Goal: Transaction & Acquisition: Purchase product/service

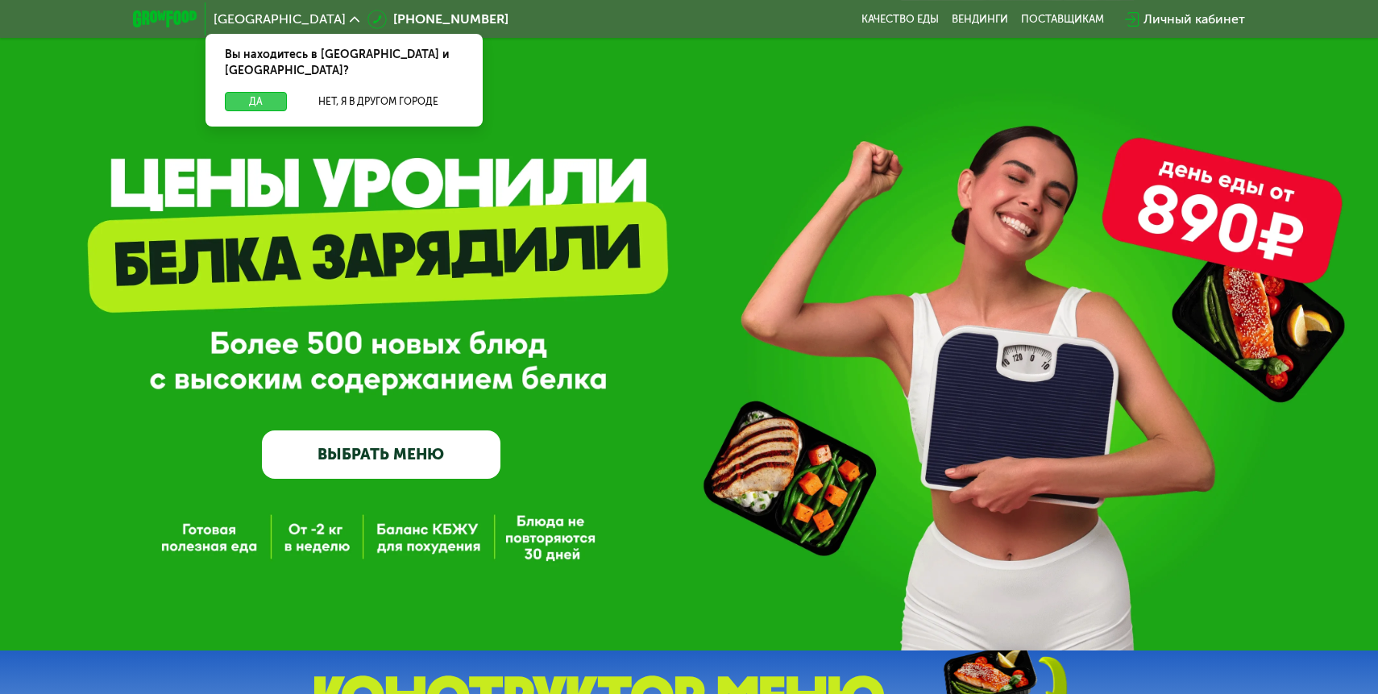
click at [252, 92] on button "Да" at bounding box center [256, 101] width 62 height 19
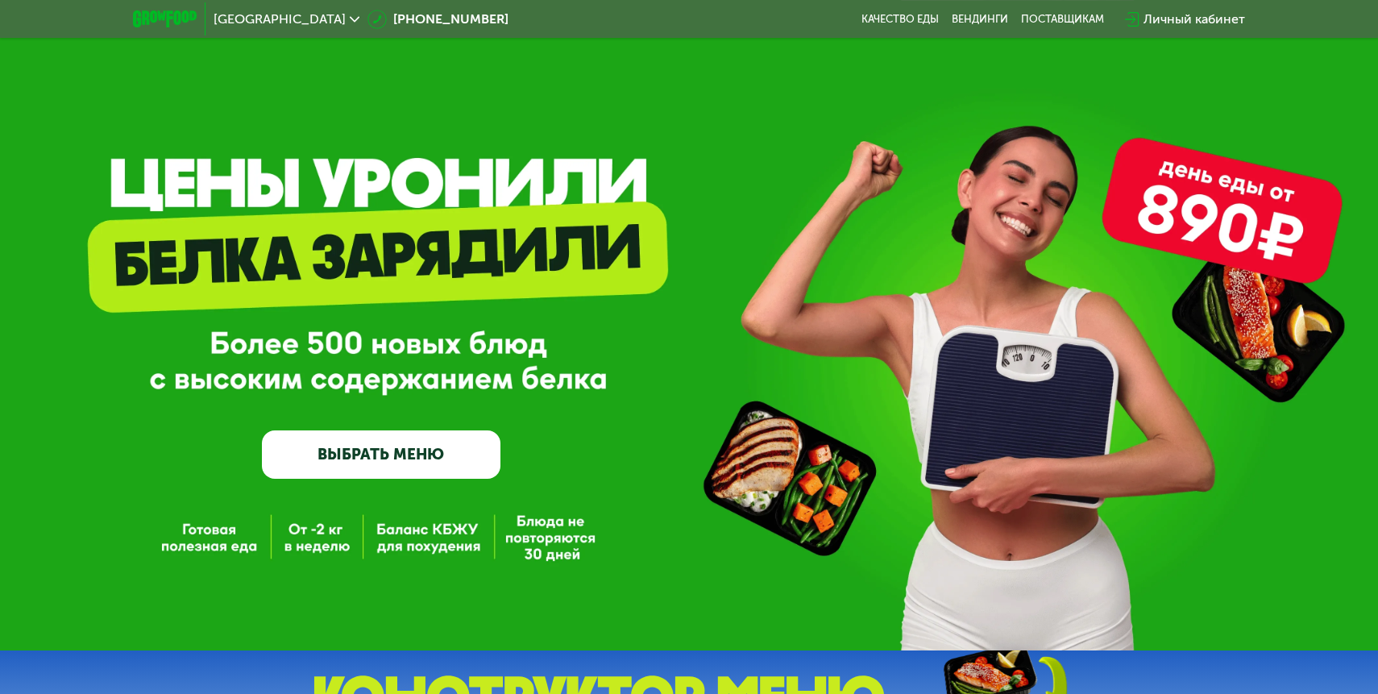
click at [392, 446] on link "ВЫБРАТЬ МЕНЮ" at bounding box center [381, 454] width 238 height 48
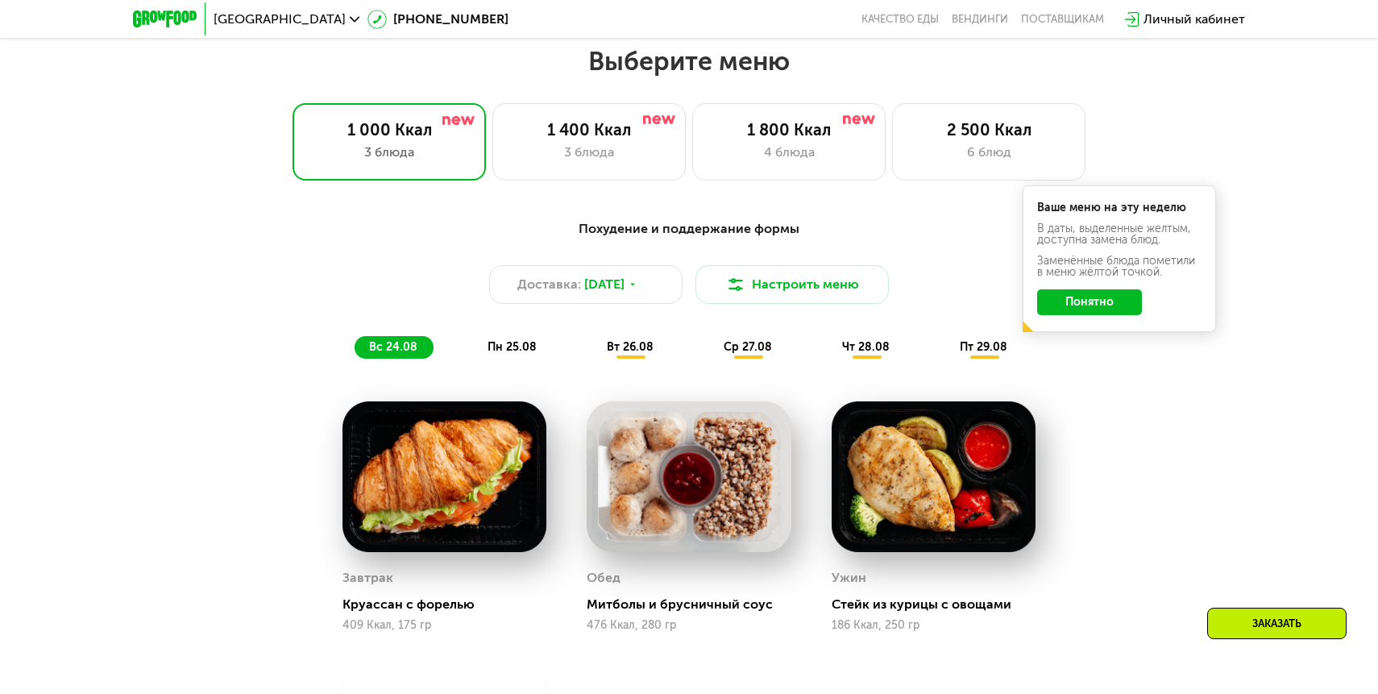
scroll to position [789, 0]
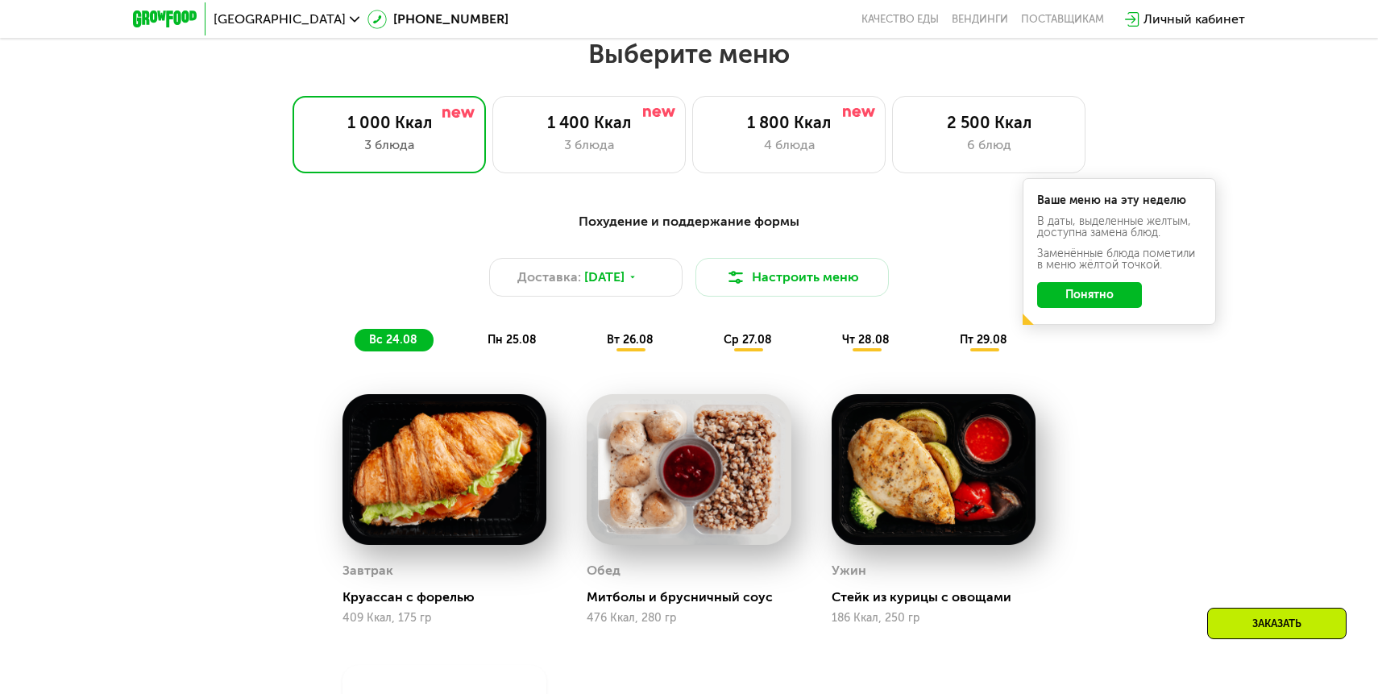
click at [1112, 294] on button "Понятно" at bounding box center [1089, 295] width 105 height 26
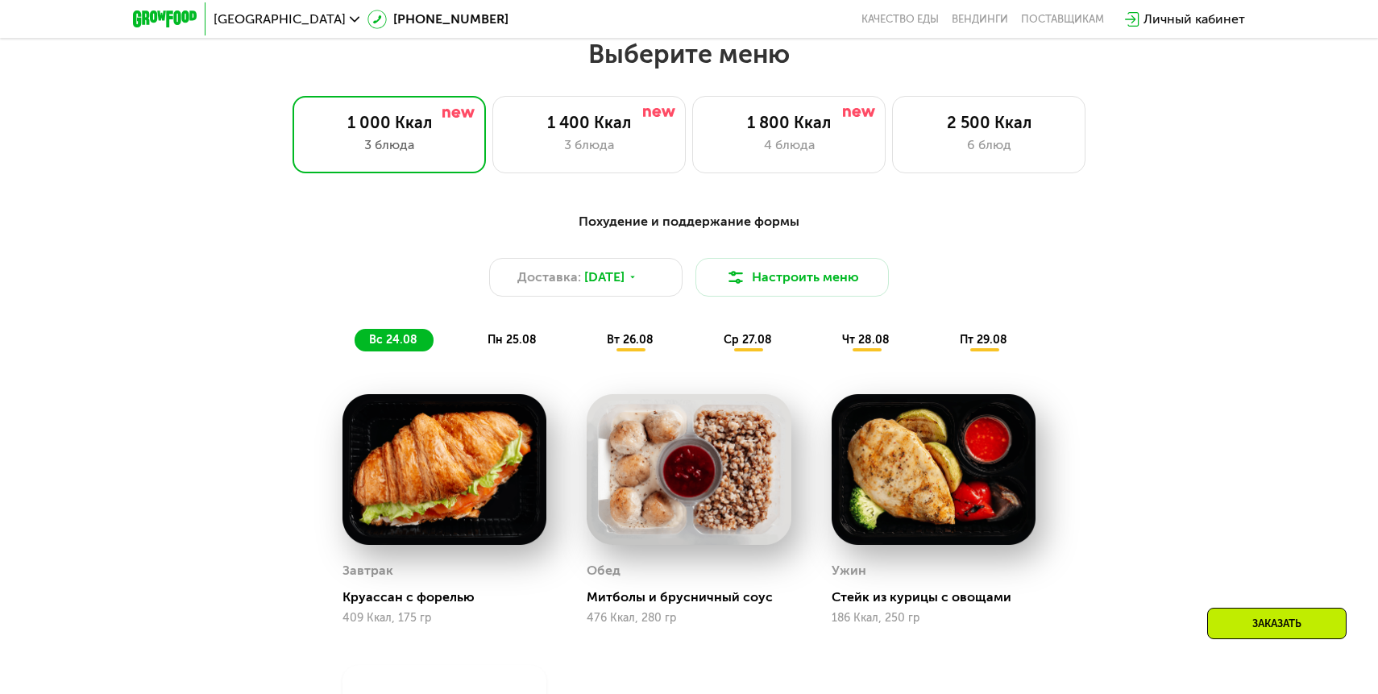
click at [1063, 225] on div "Похудение и поддержание формы" at bounding box center [689, 222] width 954 height 20
click at [608, 270] on span "[DATE]" at bounding box center [604, 276] width 40 height 19
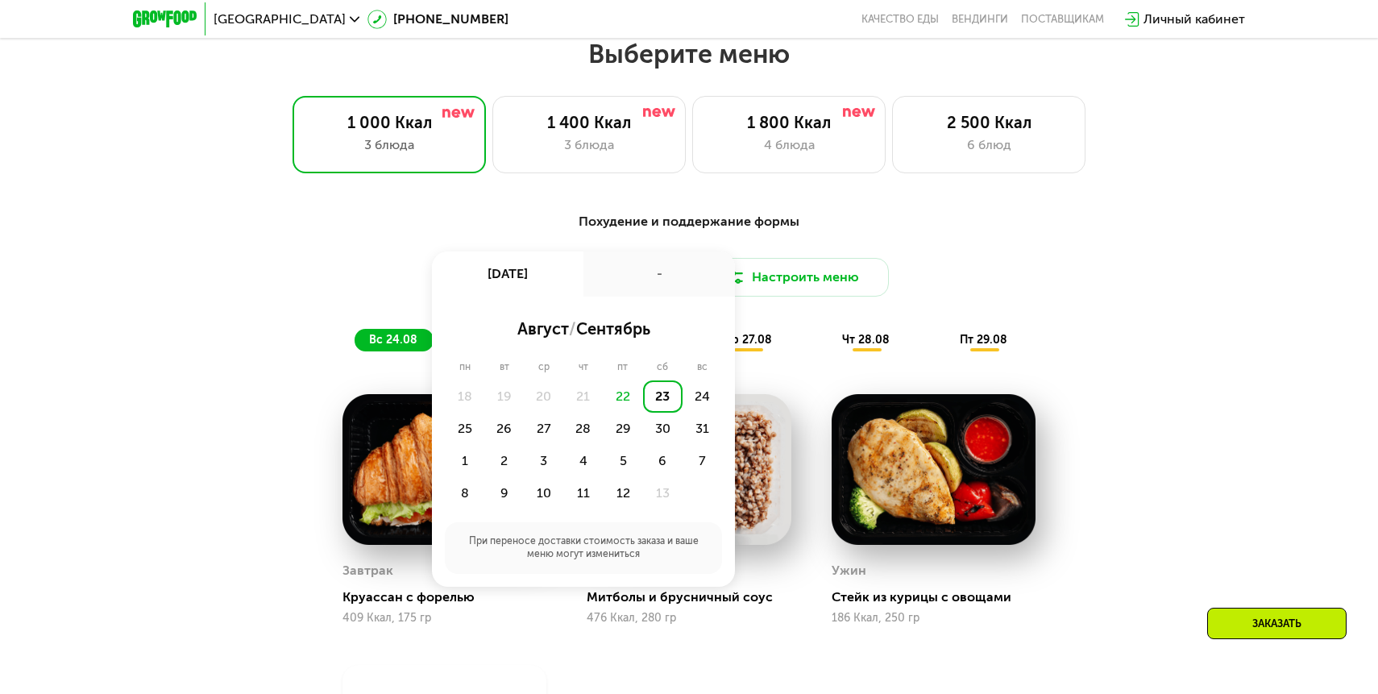
click at [614, 398] on div "22" at bounding box center [622, 396] width 39 height 32
click at [644, 401] on div "23" at bounding box center [662, 396] width 39 height 32
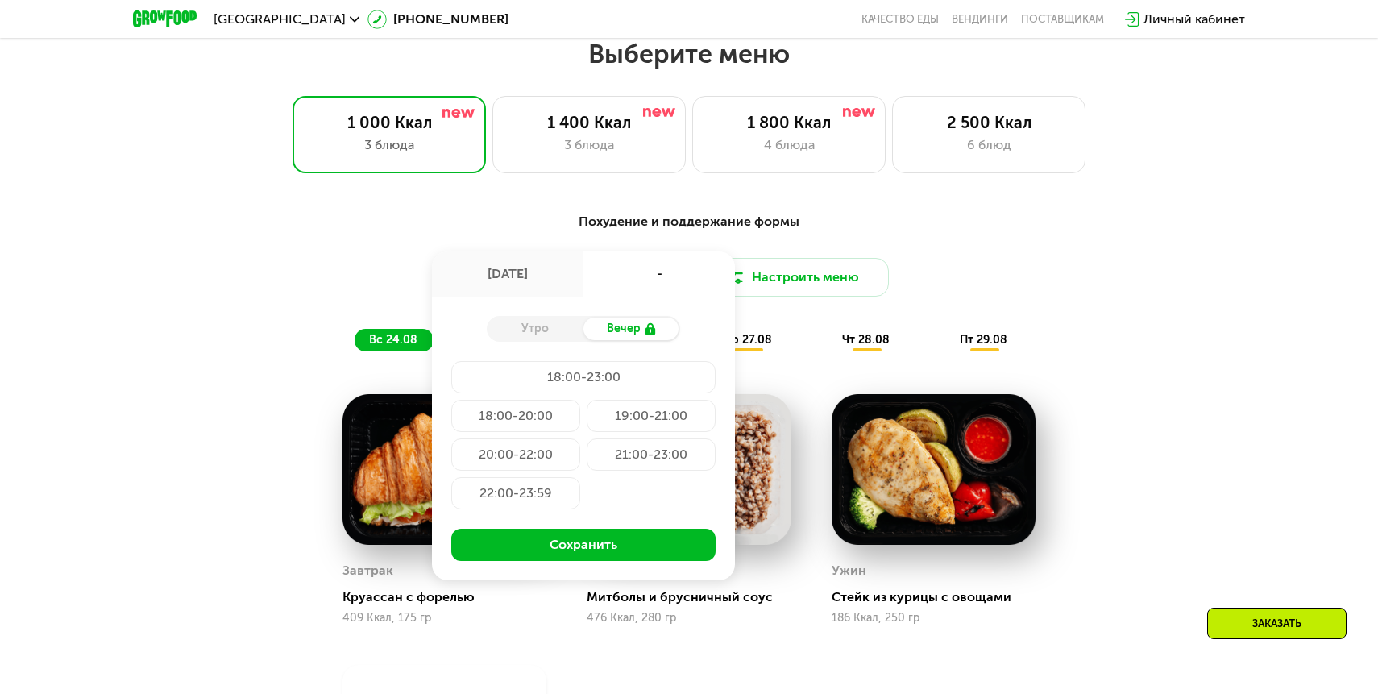
click at [521, 278] on div "[DATE]" at bounding box center [507, 273] width 151 height 45
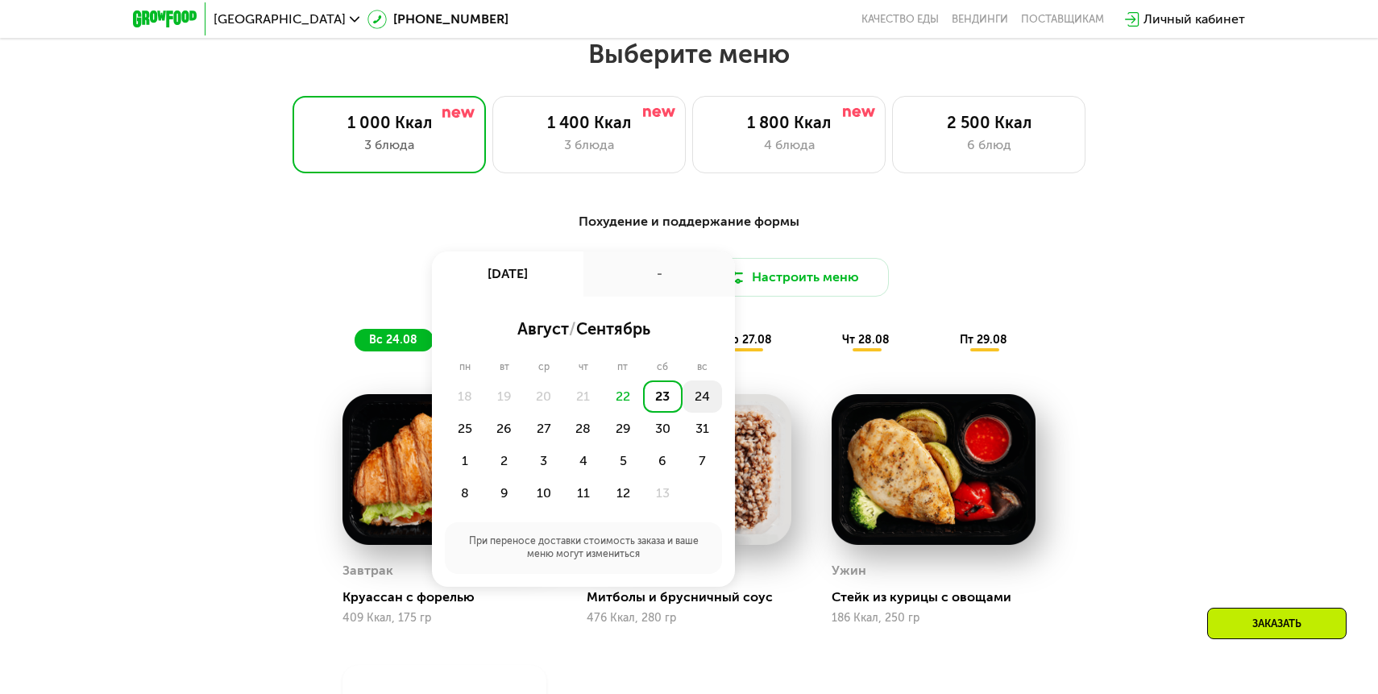
click at [484, 412] on div "24" at bounding box center [464, 428] width 39 height 32
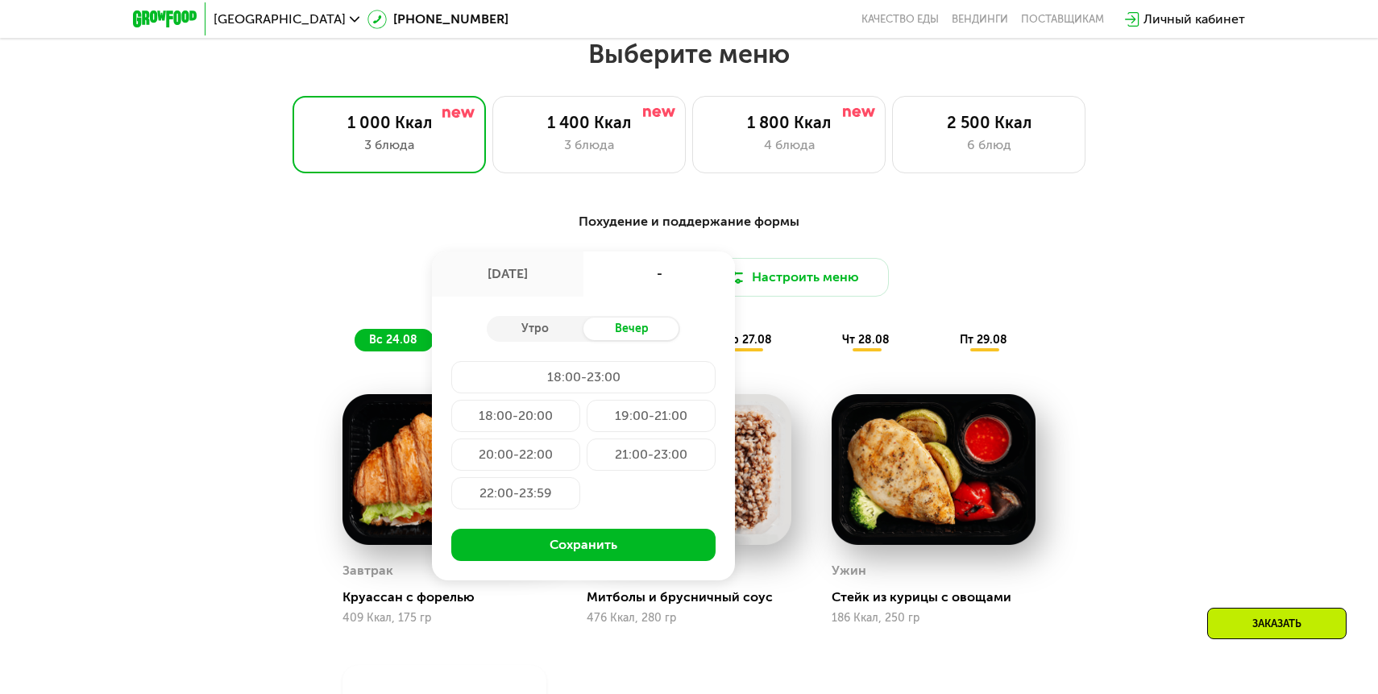
scroll to position [867, 0]
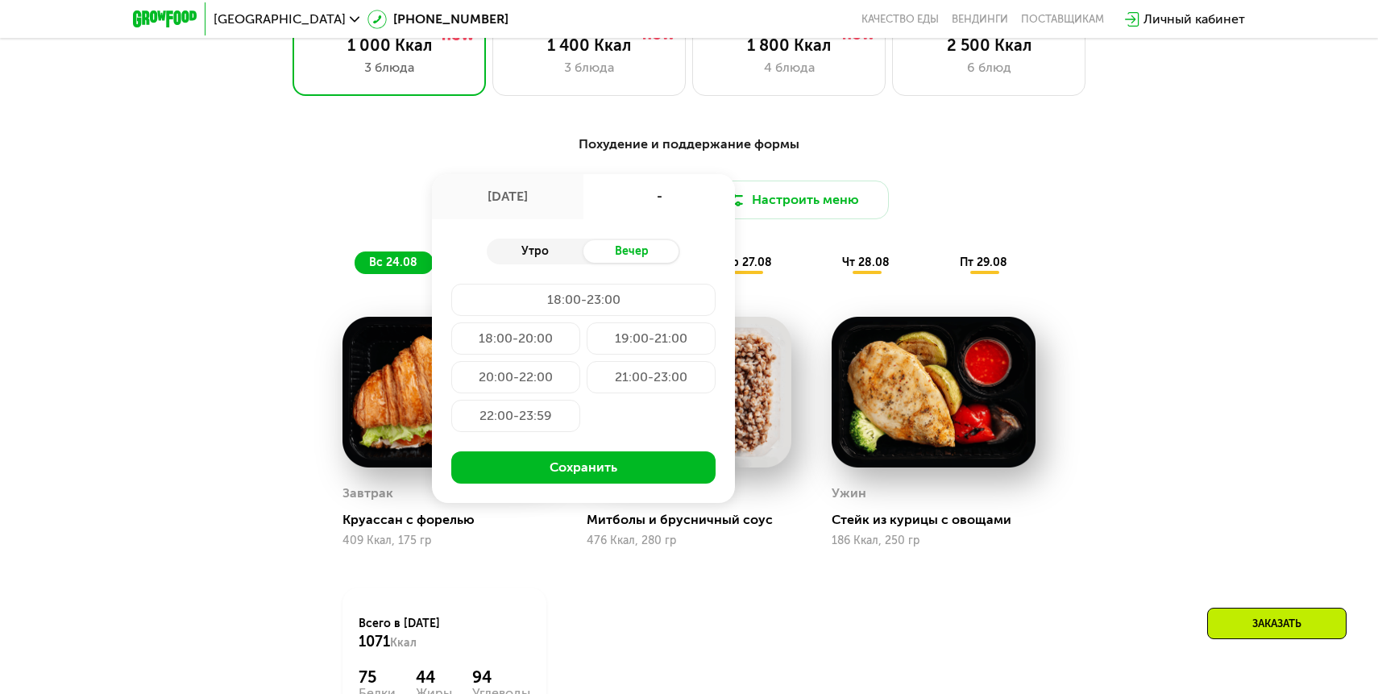
click at [545, 255] on div "Утро" at bounding box center [535, 251] width 97 height 23
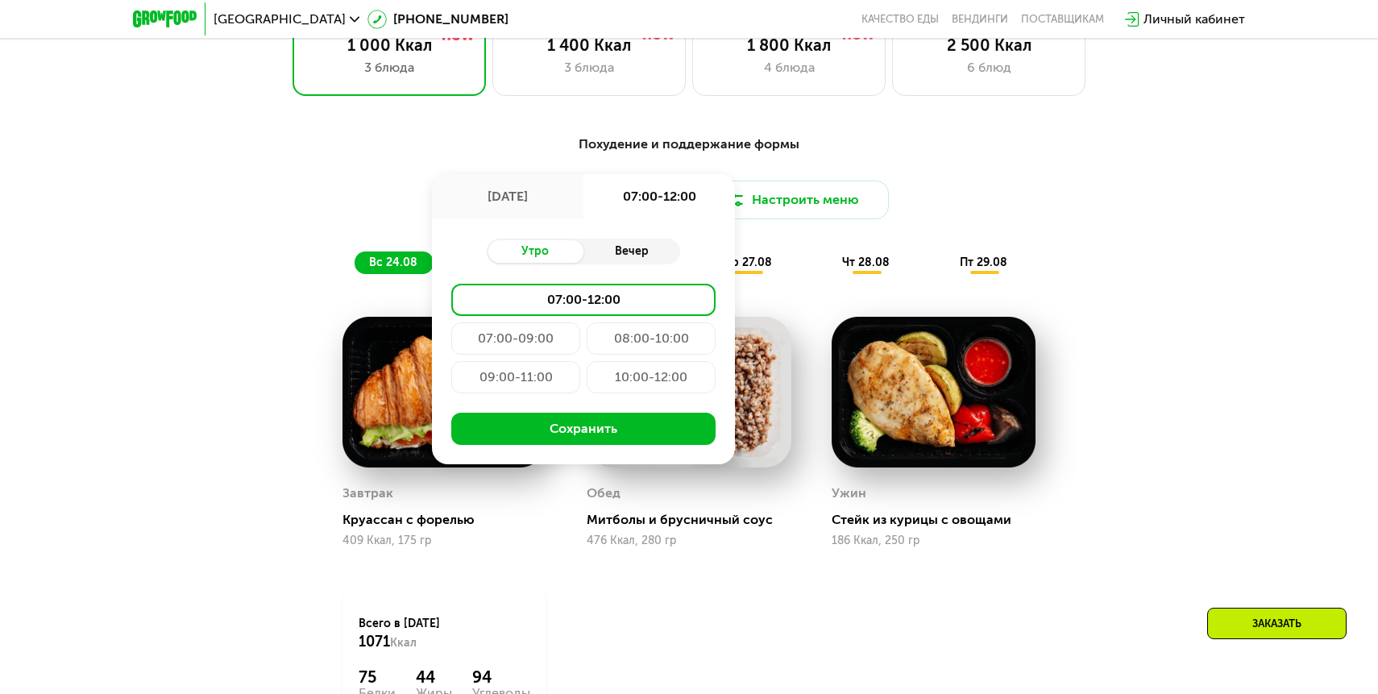
click at [631, 242] on div "Вечер" at bounding box center [631, 251] width 97 height 23
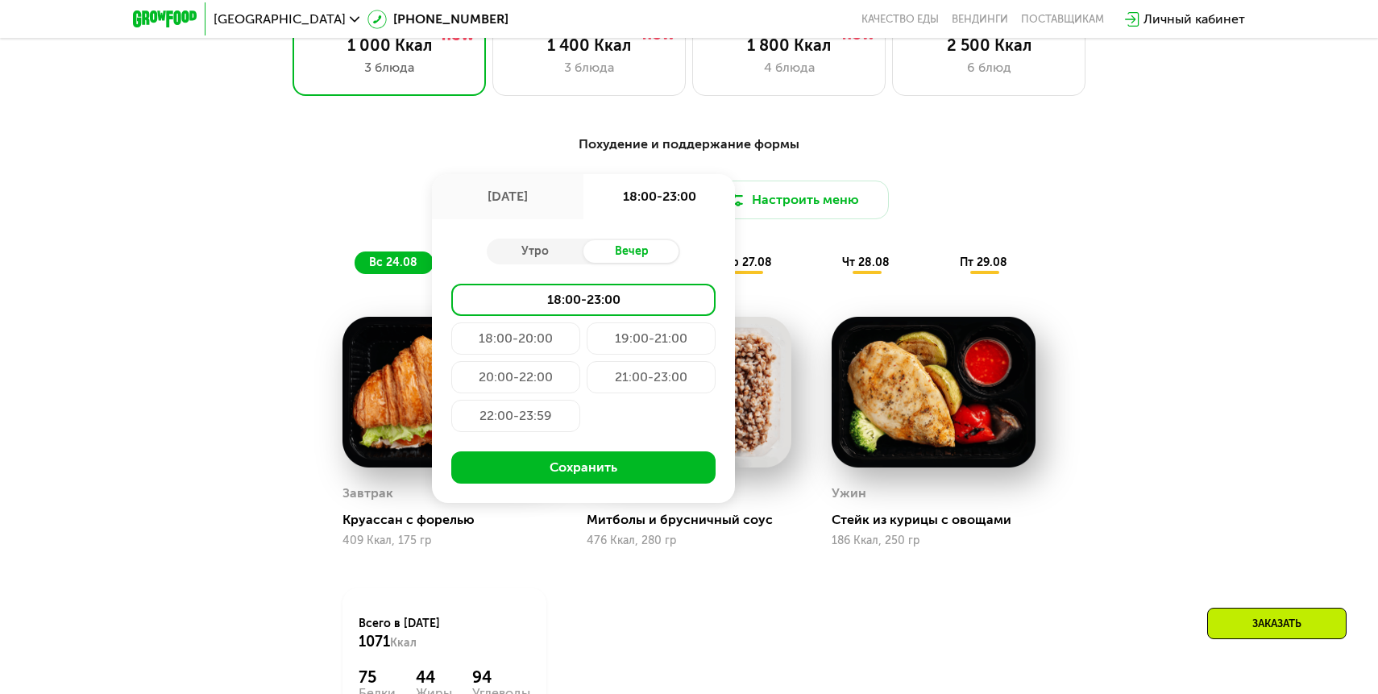
click at [881, 147] on div "Похудение и поддержание формы" at bounding box center [689, 145] width 954 height 20
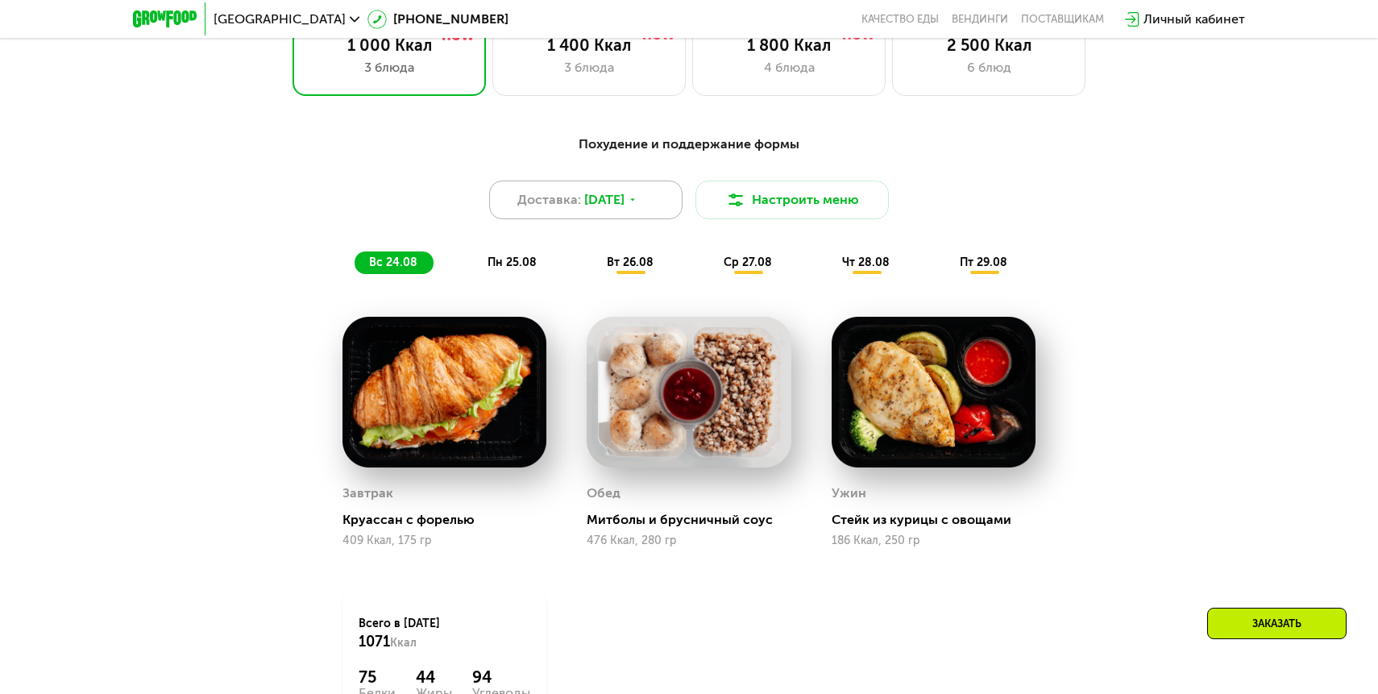
click at [610, 200] on span "[DATE]" at bounding box center [604, 199] width 40 height 19
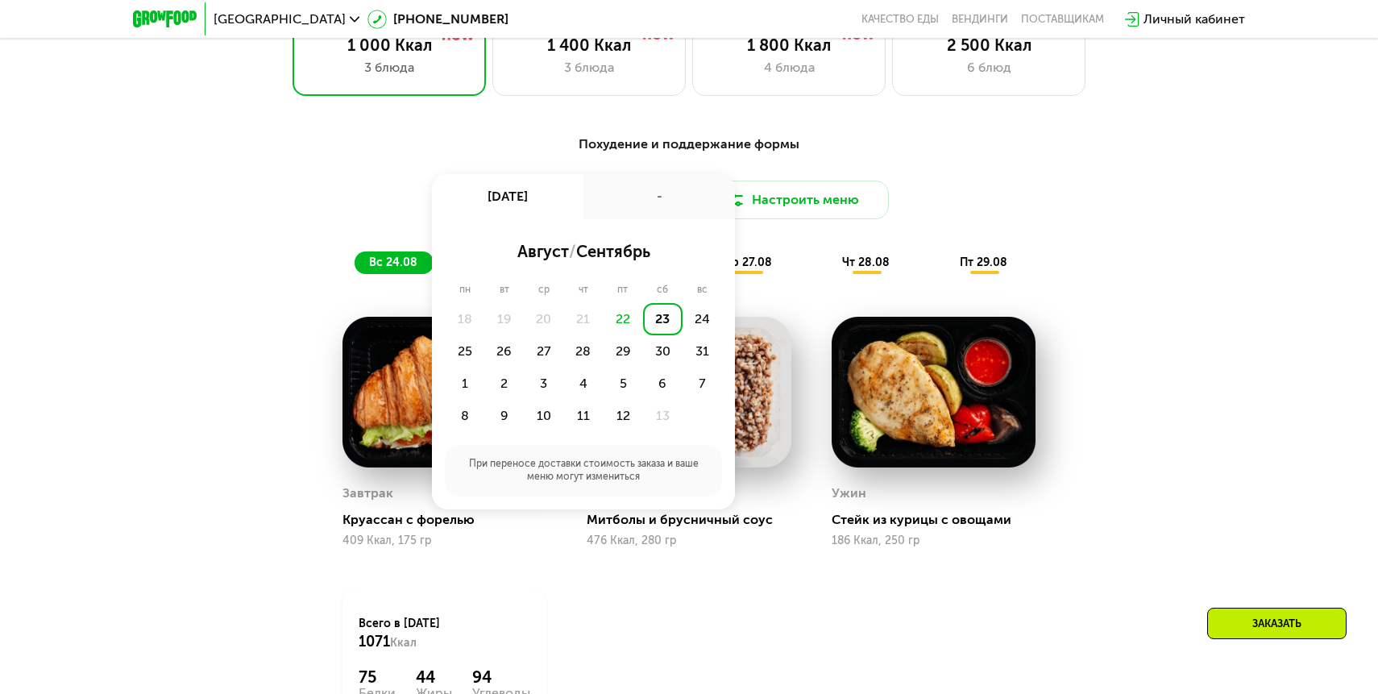
click at [628, 325] on div "22" at bounding box center [622, 319] width 39 height 32
click at [612, 310] on div "22" at bounding box center [622, 319] width 39 height 32
click at [484, 350] on div "25" at bounding box center [503, 351] width 39 height 32
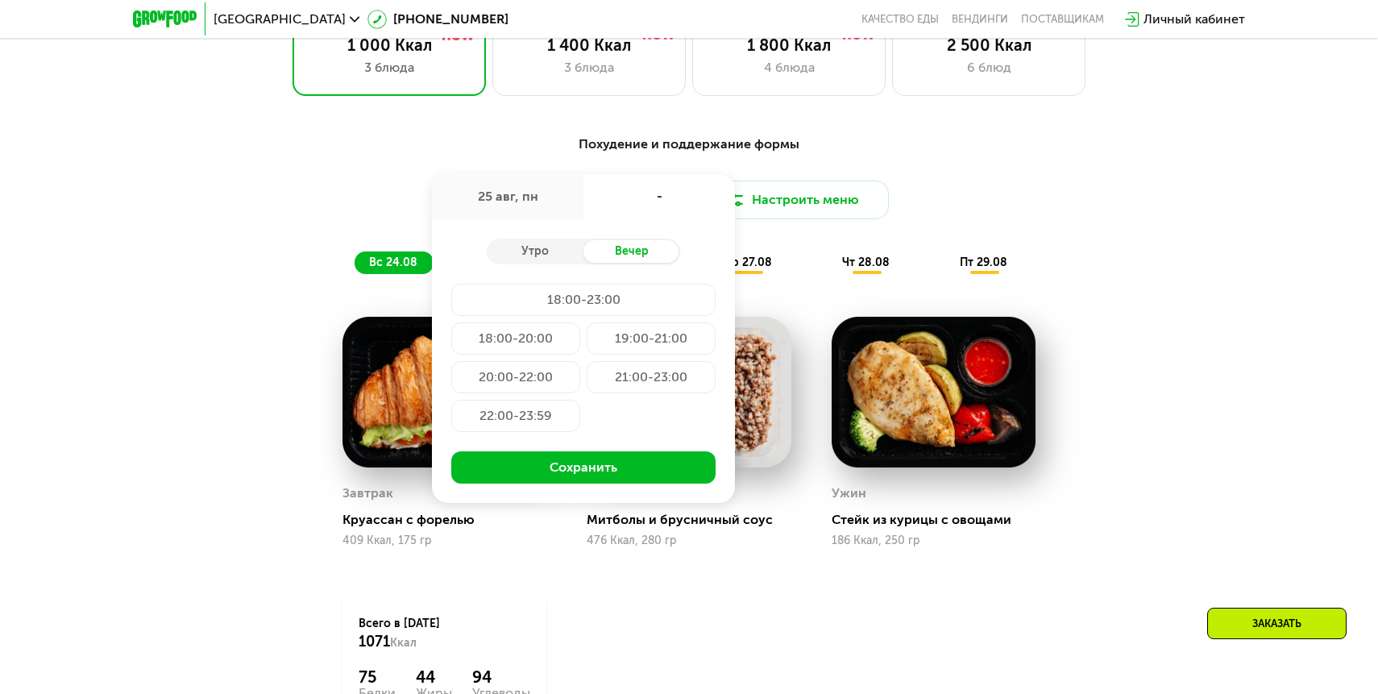
click at [1058, 198] on div "Доставка: [DATE] авг, пн - Утро Вечер 18:00-23:00 18:00-20:00 19:00-21:00 20:00…" at bounding box center [689, 199] width 954 height 39
